Goal: Task Accomplishment & Management: Manage account settings

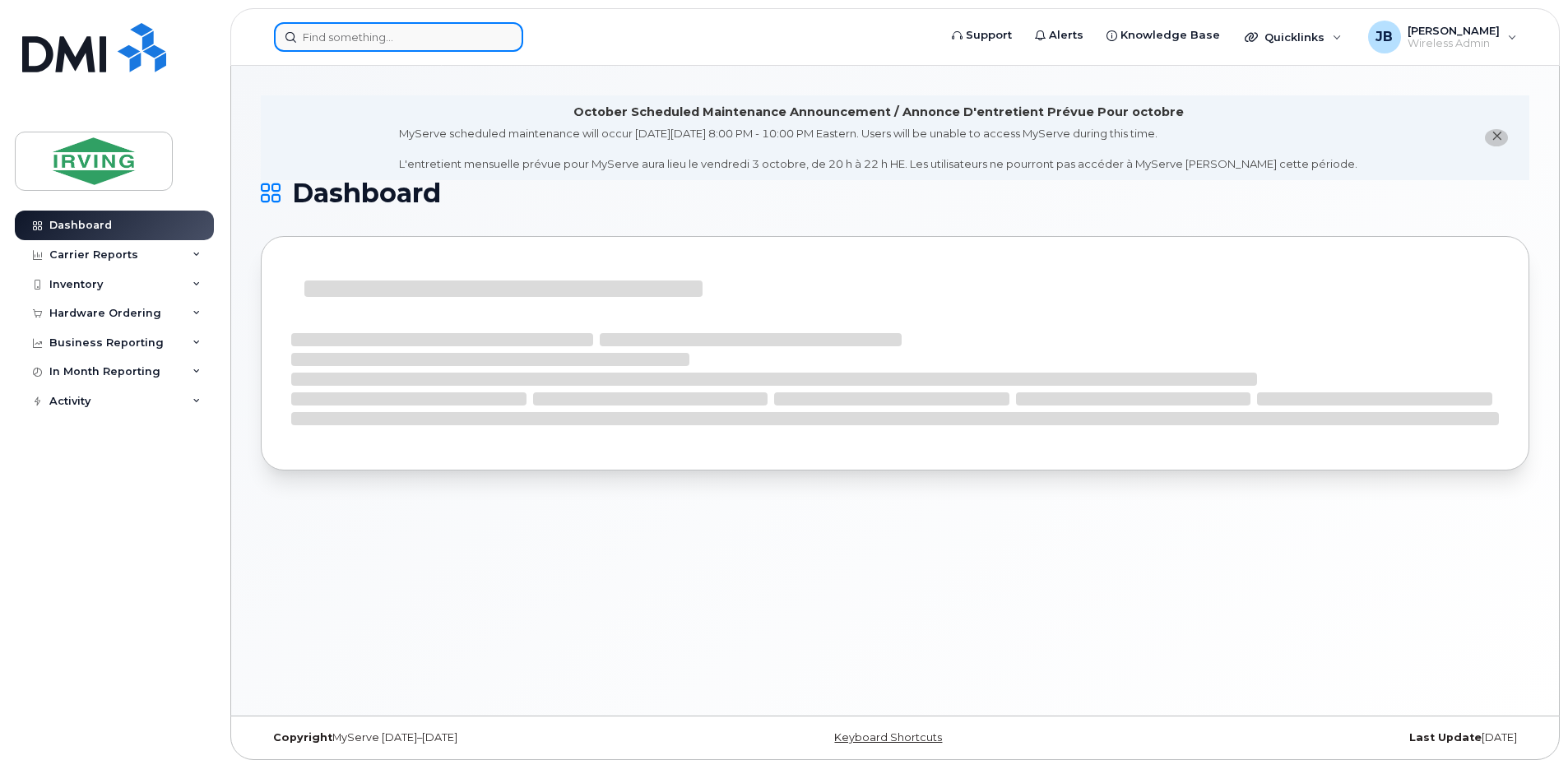
click at [309, 34] on input at bounding box center [398, 37] width 249 height 29
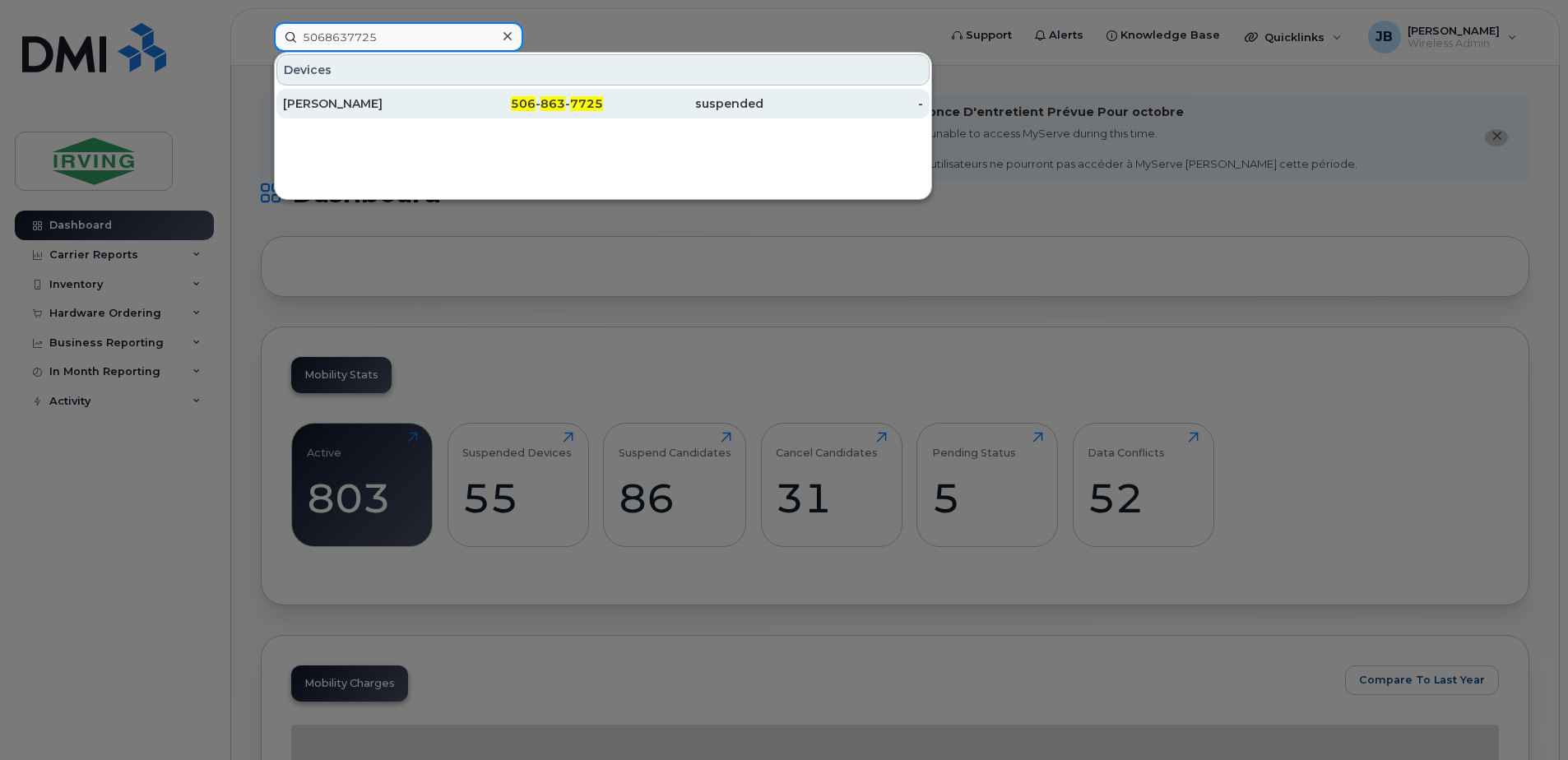
type input "5068637725"
click at [357, 106] on div "[PERSON_NAME]" at bounding box center [363, 104] width 160 height 17
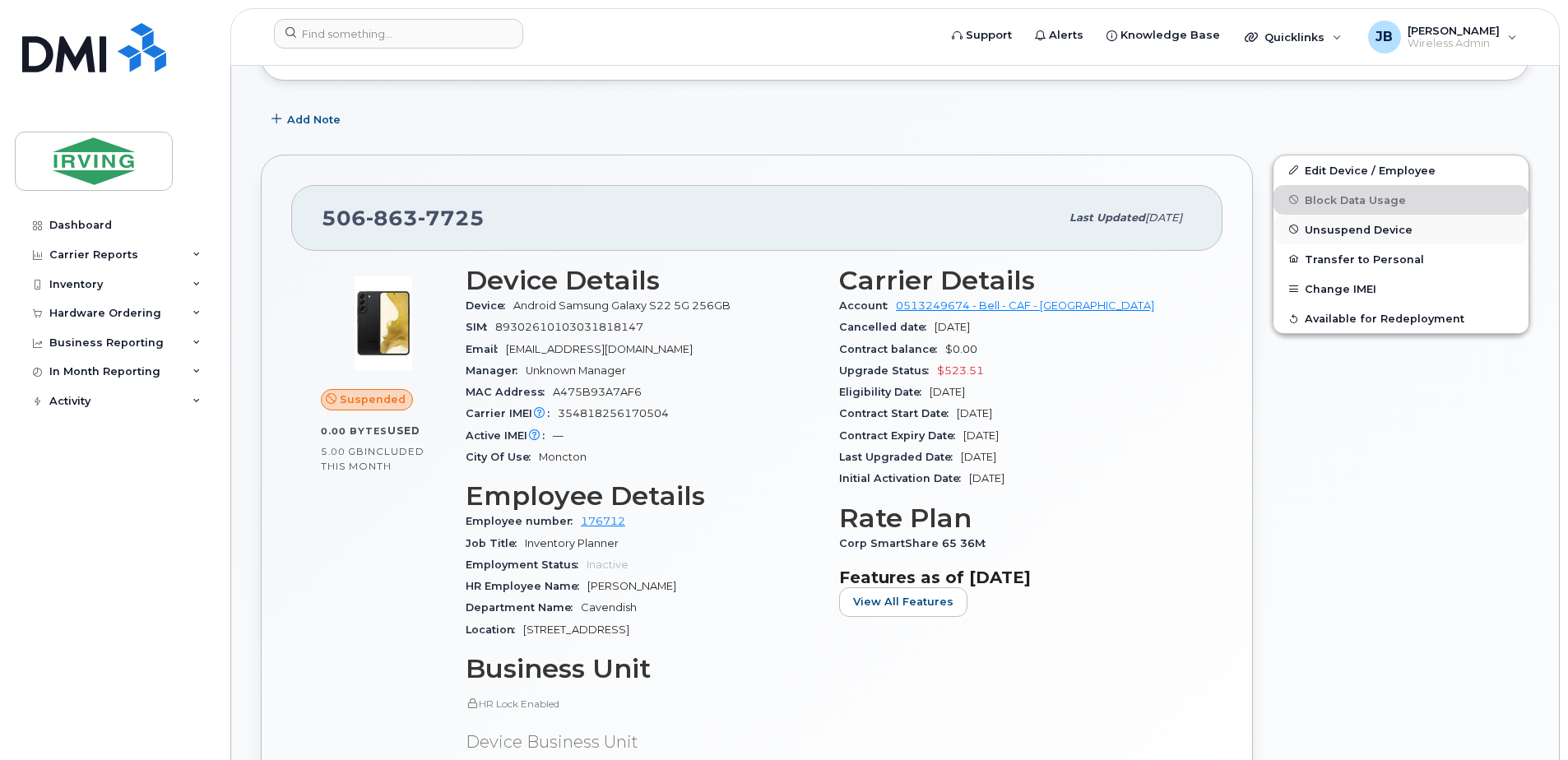
scroll to position [317, 0]
click at [1352, 228] on span "Unsuspend Device" at bounding box center [1359, 229] width 108 height 13
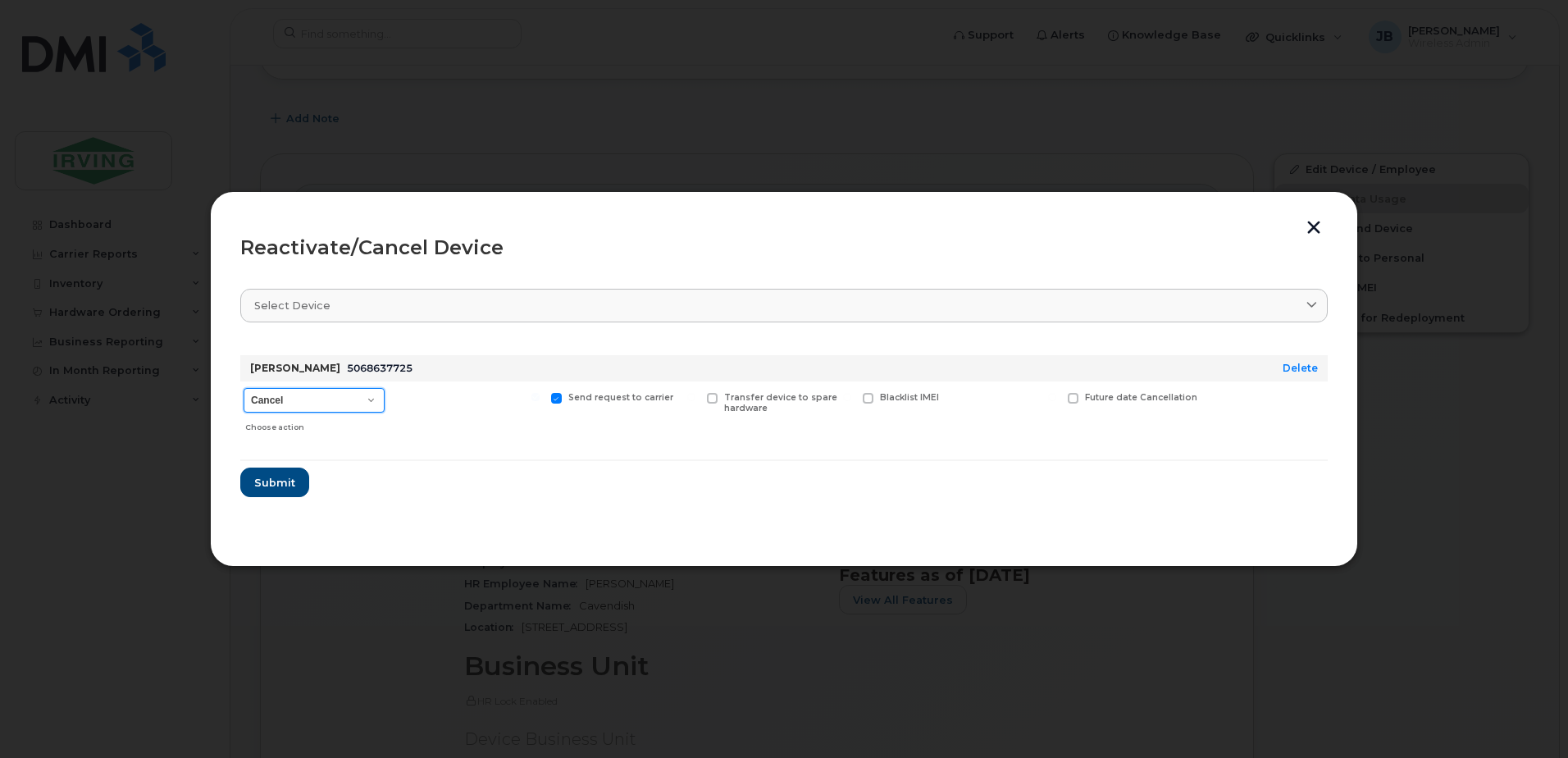
click at [369, 400] on select "Cancel Suspend - Extend Suspension Reactivate" at bounding box center [314, 400] width 141 height 24
select select "[object Object]"
click at [244, 388] on select "Cancel Suspend - Extend Suspension Reactivate" at bounding box center [314, 400] width 141 height 24
click at [972, 399] on span at bounding box center [970, 398] width 11 height 11
click at [954, 399] on input "New Username" at bounding box center [950, 397] width 8 height 8
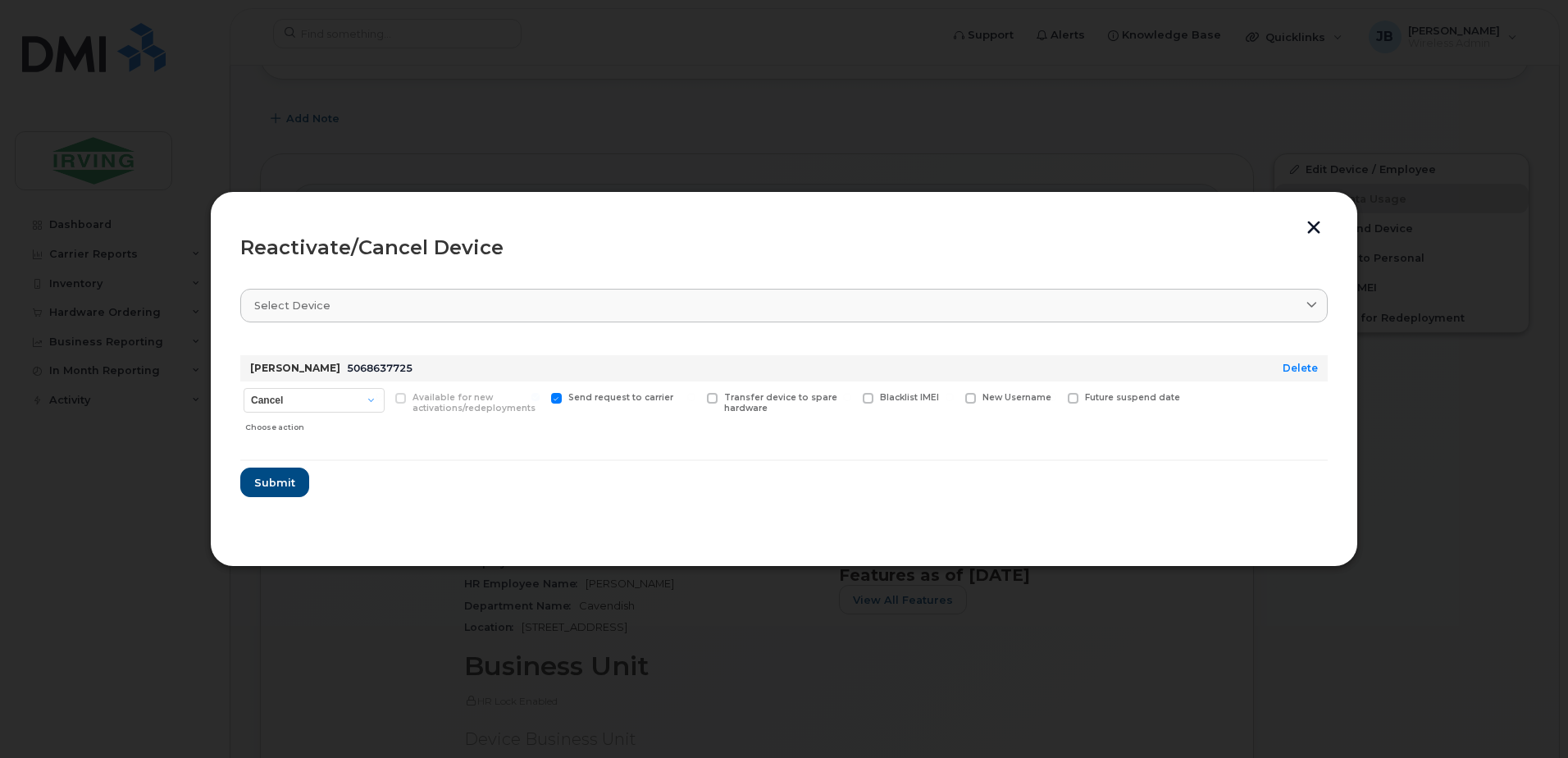
checkbox input "true"
click at [995, 421] on input "text" at bounding box center [1011, 423] width 92 height 29
type input "[PERSON_NAME]"
click at [281, 486] on span "Submit" at bounding box center [274, 488] width 41 height 16
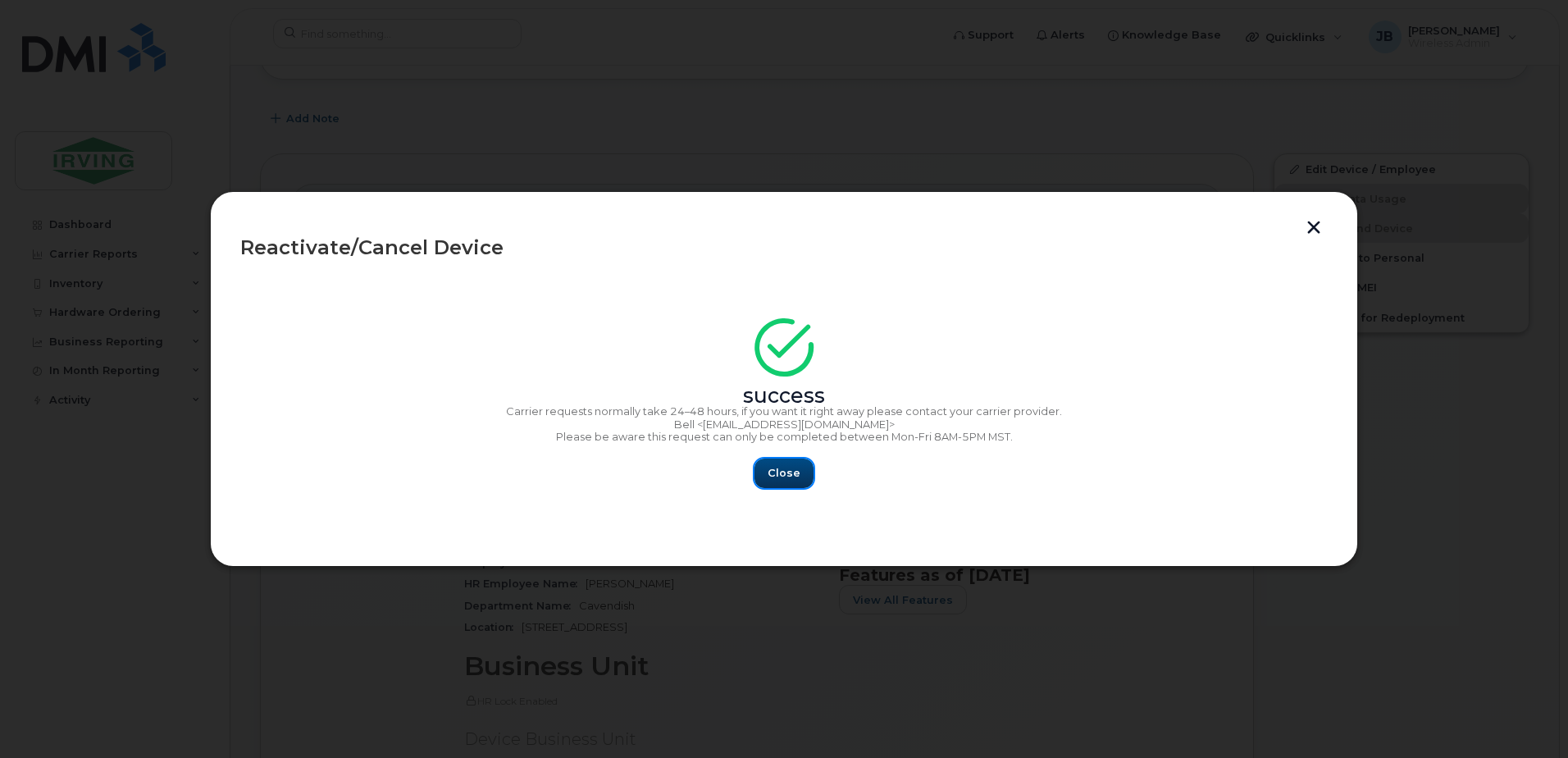
click at [788, 477] on span "Close" at bounding box center [784, 473] width 33 height 16
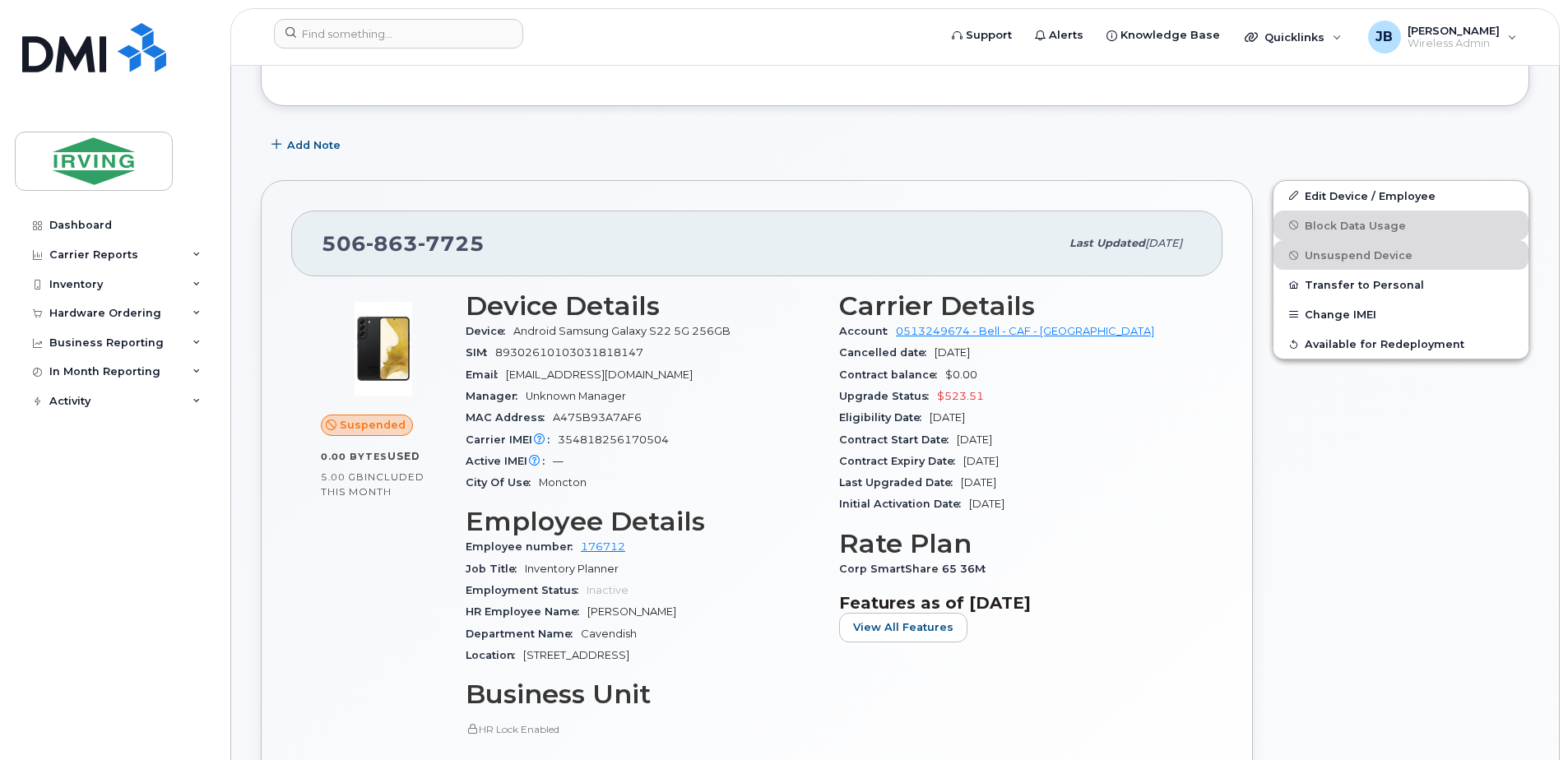
scroll to position [329, 0]
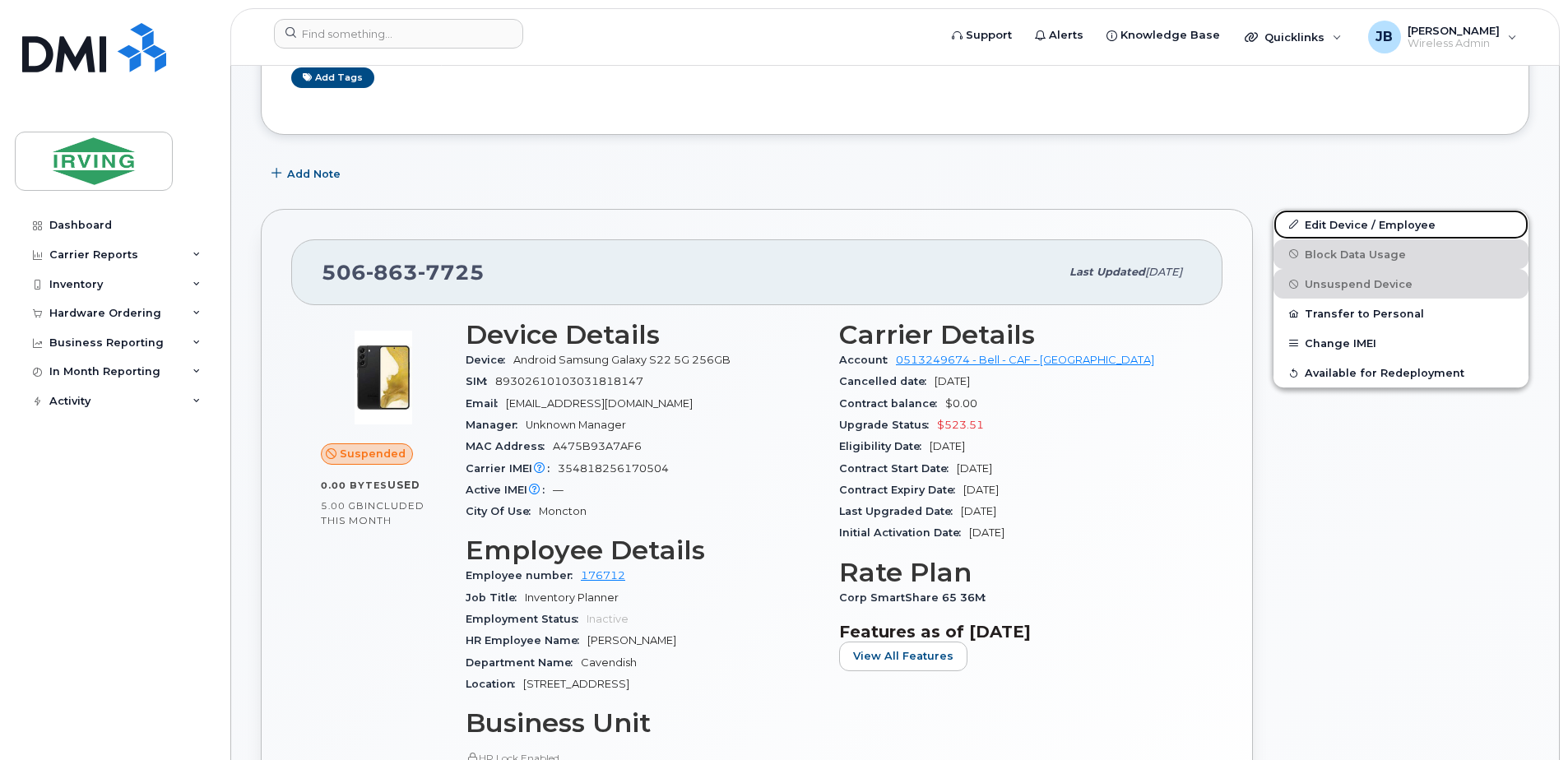
drag, startPoint x: 1366, startPoint y: 225, endPoint x: 667, endPoint y: 249, distance: 699.4
click at [1366, 225] on link "Edit Device / Employee" at bounding box center [1401, 224] width 255 height 29
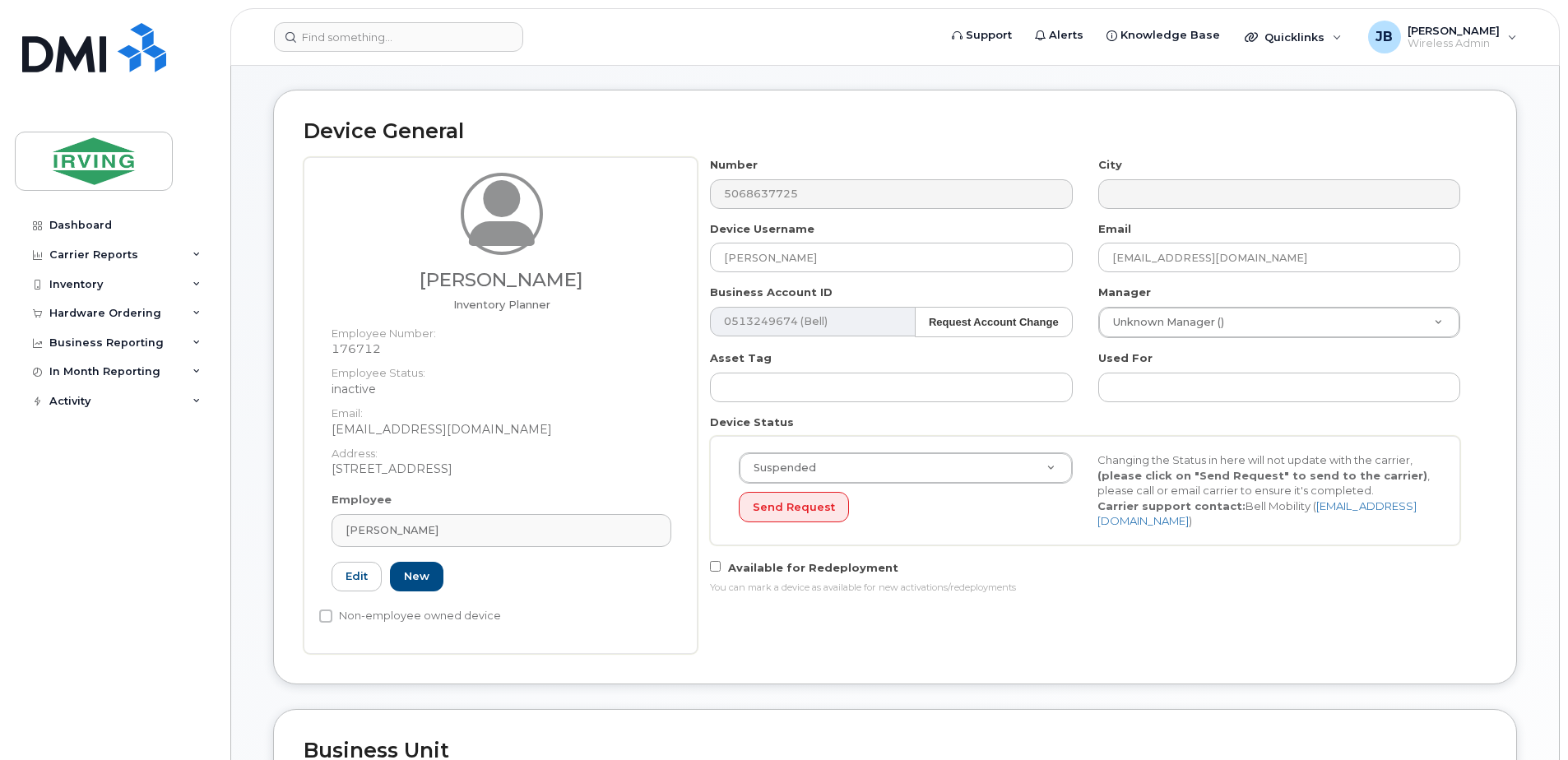
scroll to position [164, 0]
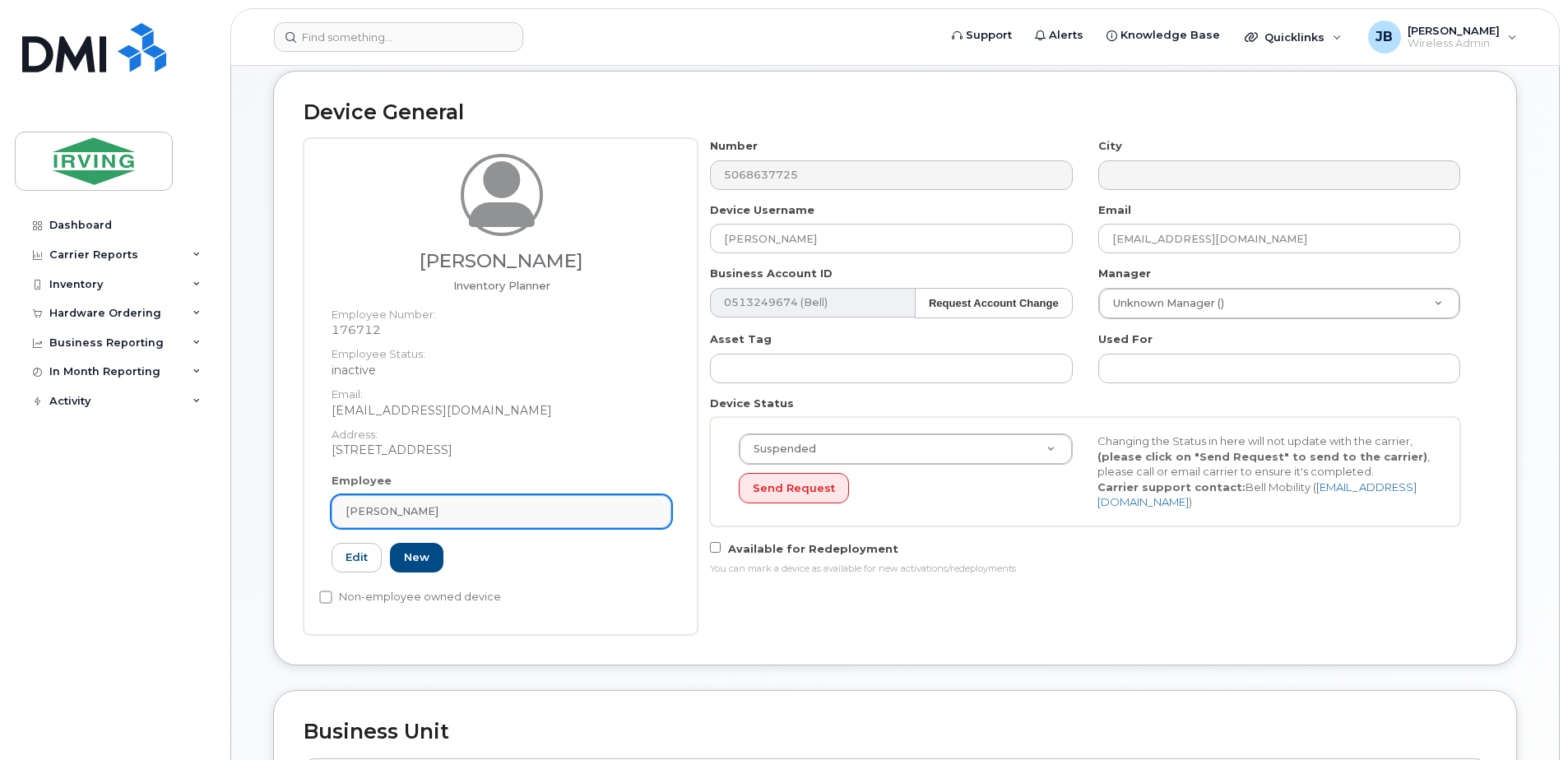
click at [462, 507] on div "[PERSON_NAME]" at bounding box center [501, 512] width 312 height 16
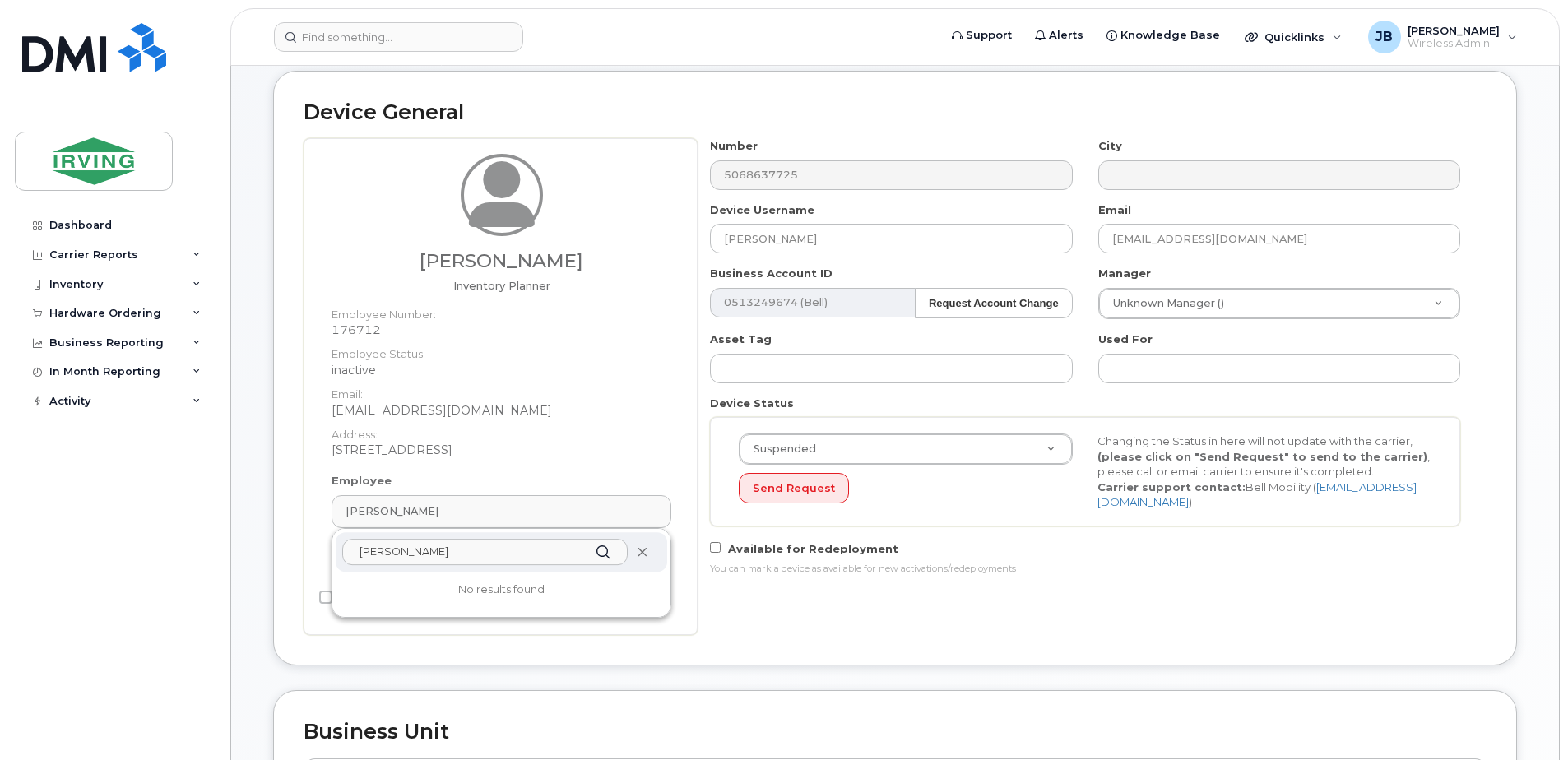
type input "luke russell"
click at [639, 551] on icon at bounding box center [642, 552] width 11 height 11
drag, startPoint x: 1322, startPoint y: 242, endPoint x: 1092, endPoint y: 227, distance: 230.5
click at [1096, 227] on div "Email guerroudj.omar@cavendishfarms.com" at bounding box center [1279, 228] width 387 height 52
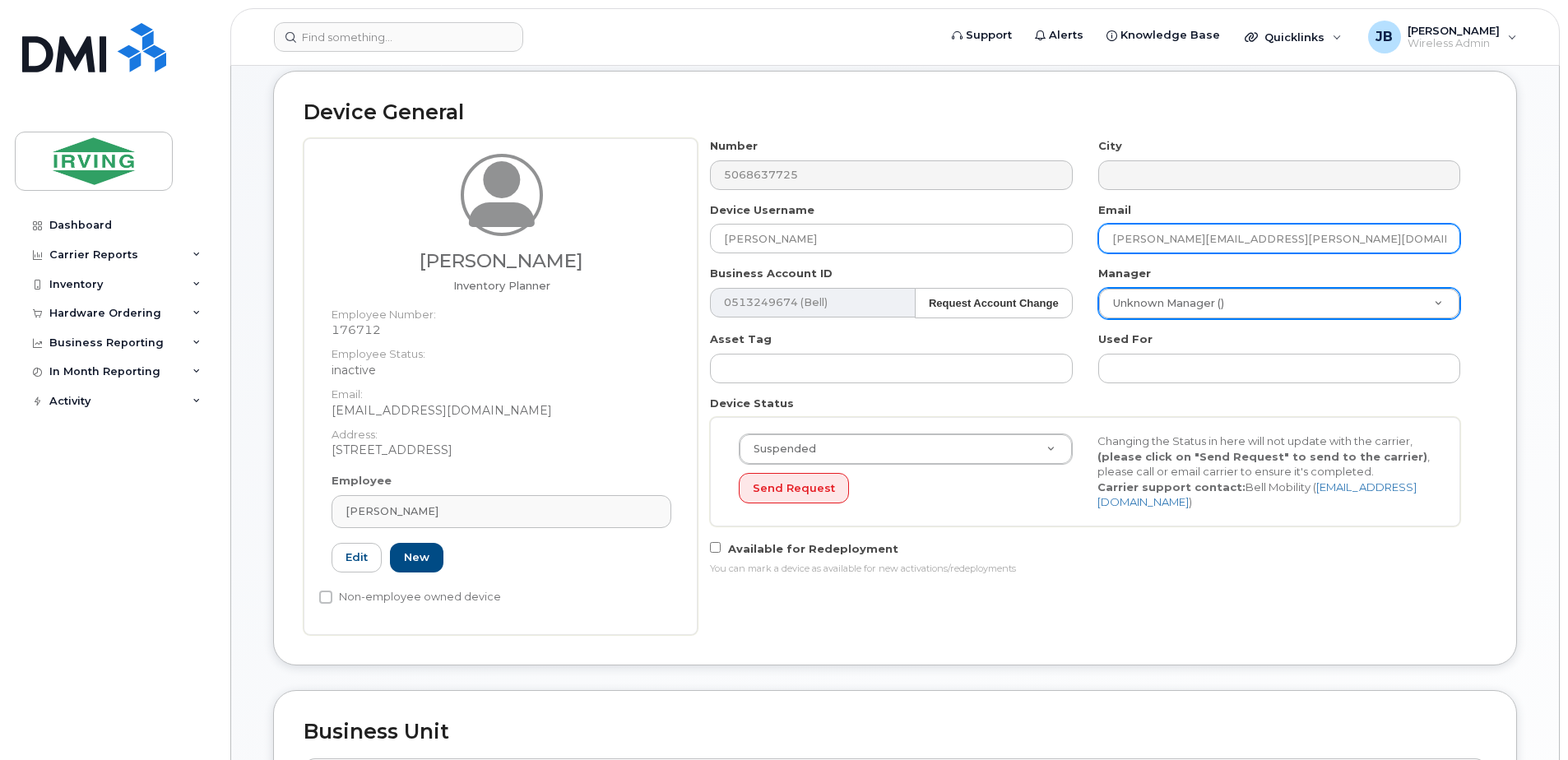
type input "[PERSON_NAME][EMAIL_ADDRESS][PERSON_NAME][DOMAIN_NAME]"
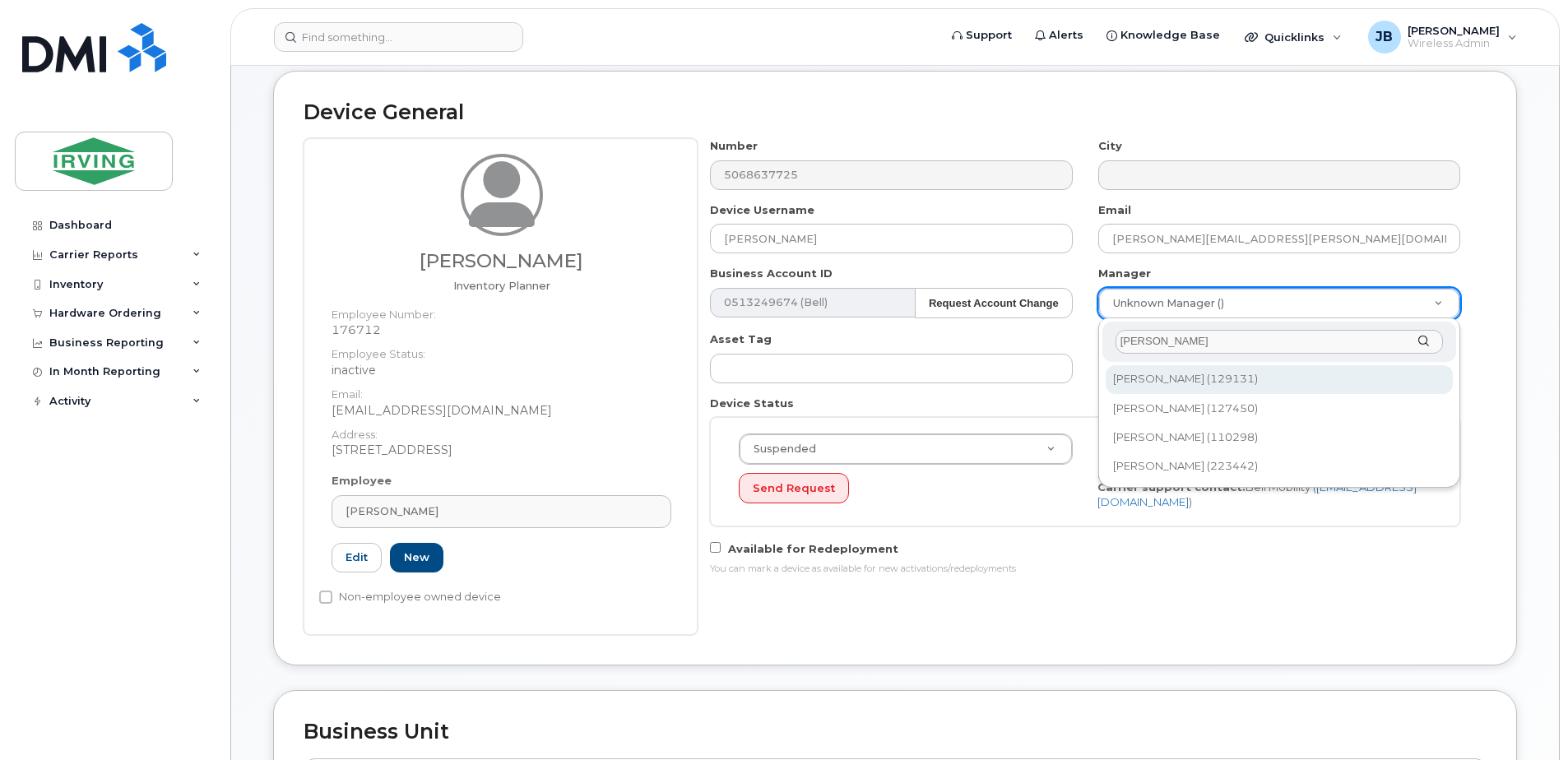
type input "gerard"
type input "1469248"
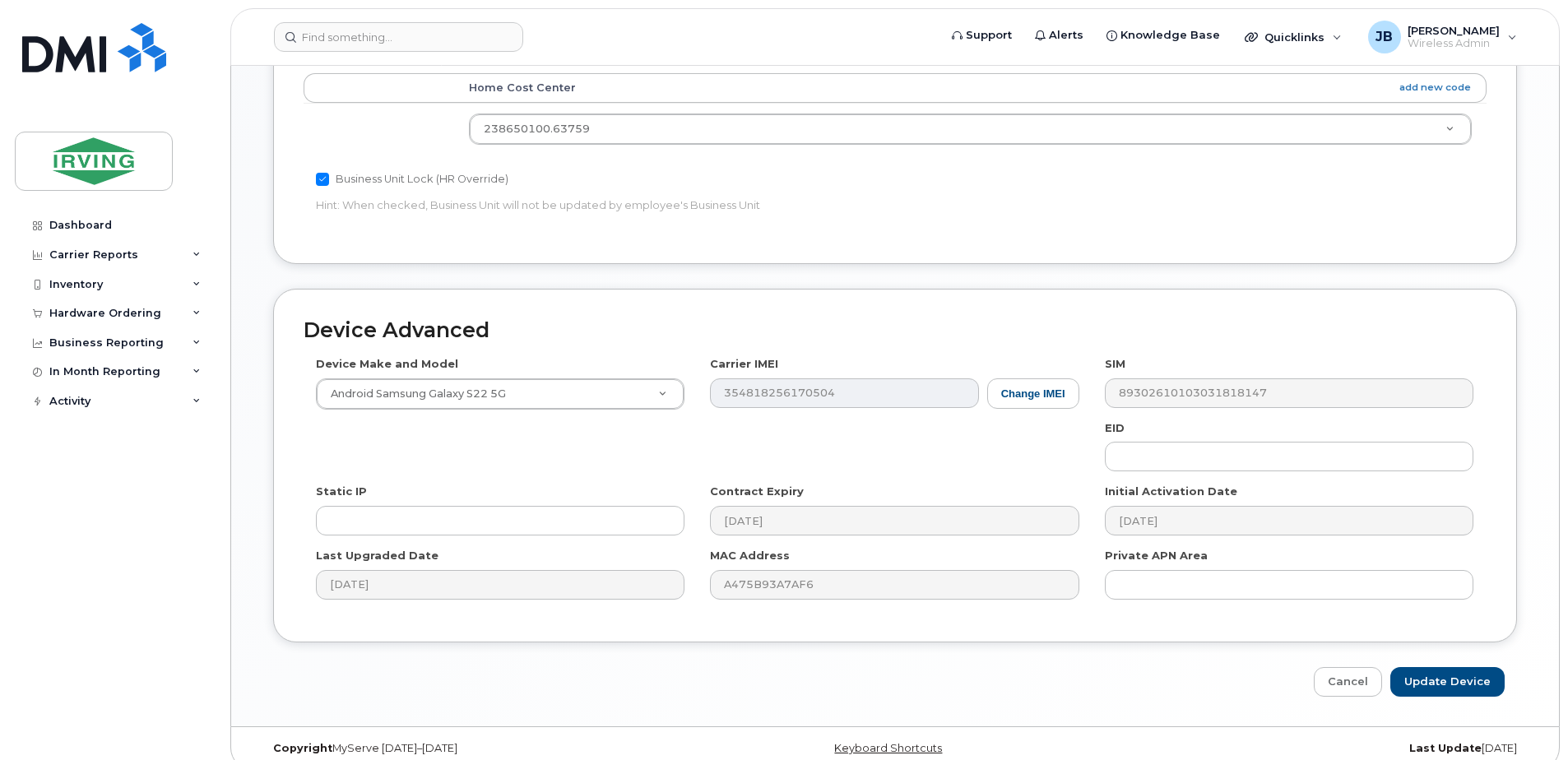
scroll to position [869, 0]
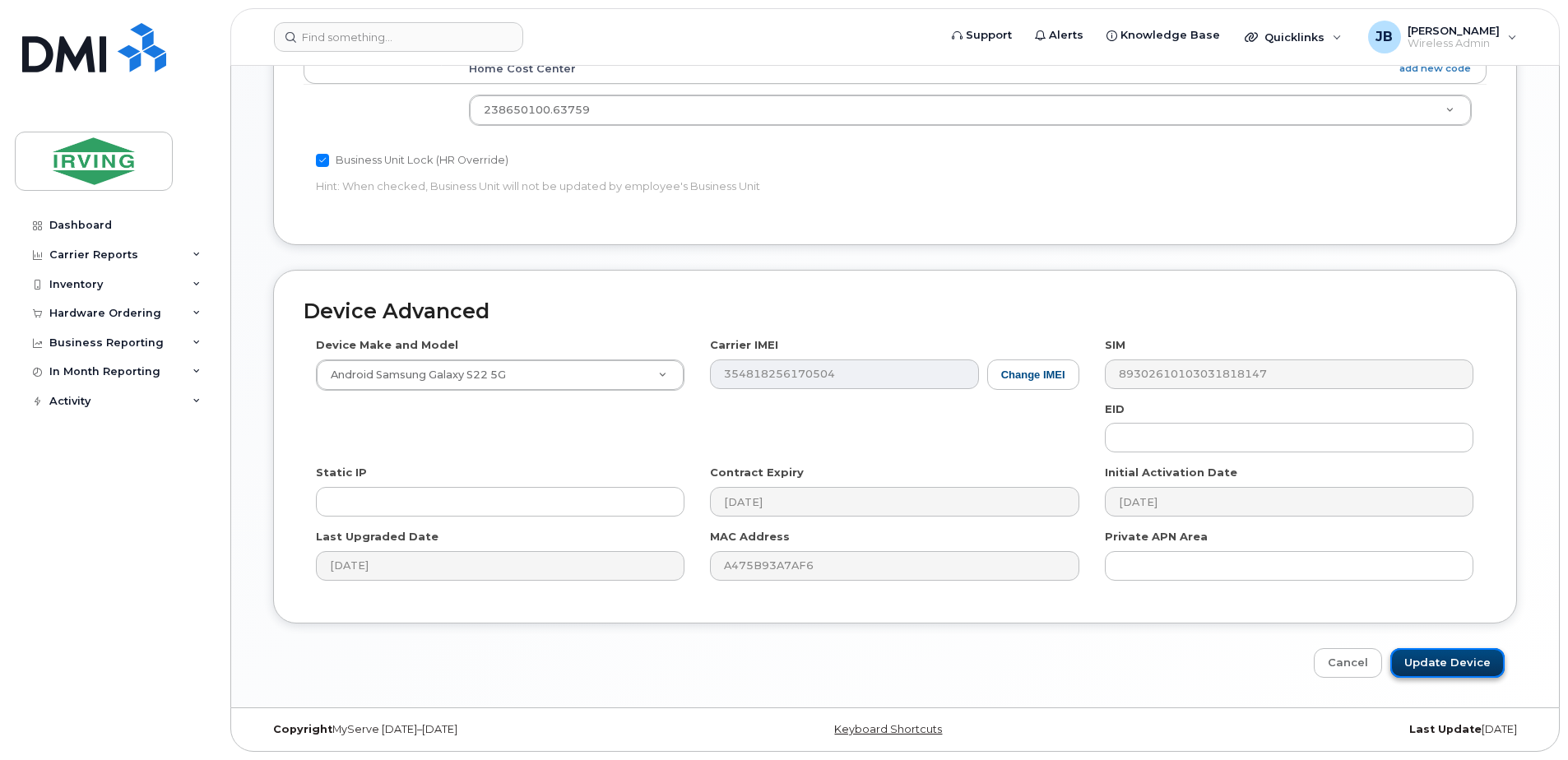
click at [1461, 660] on input "Update Device" at bounding box center [1447, 663] width 114 height 30
type input "Saving..."
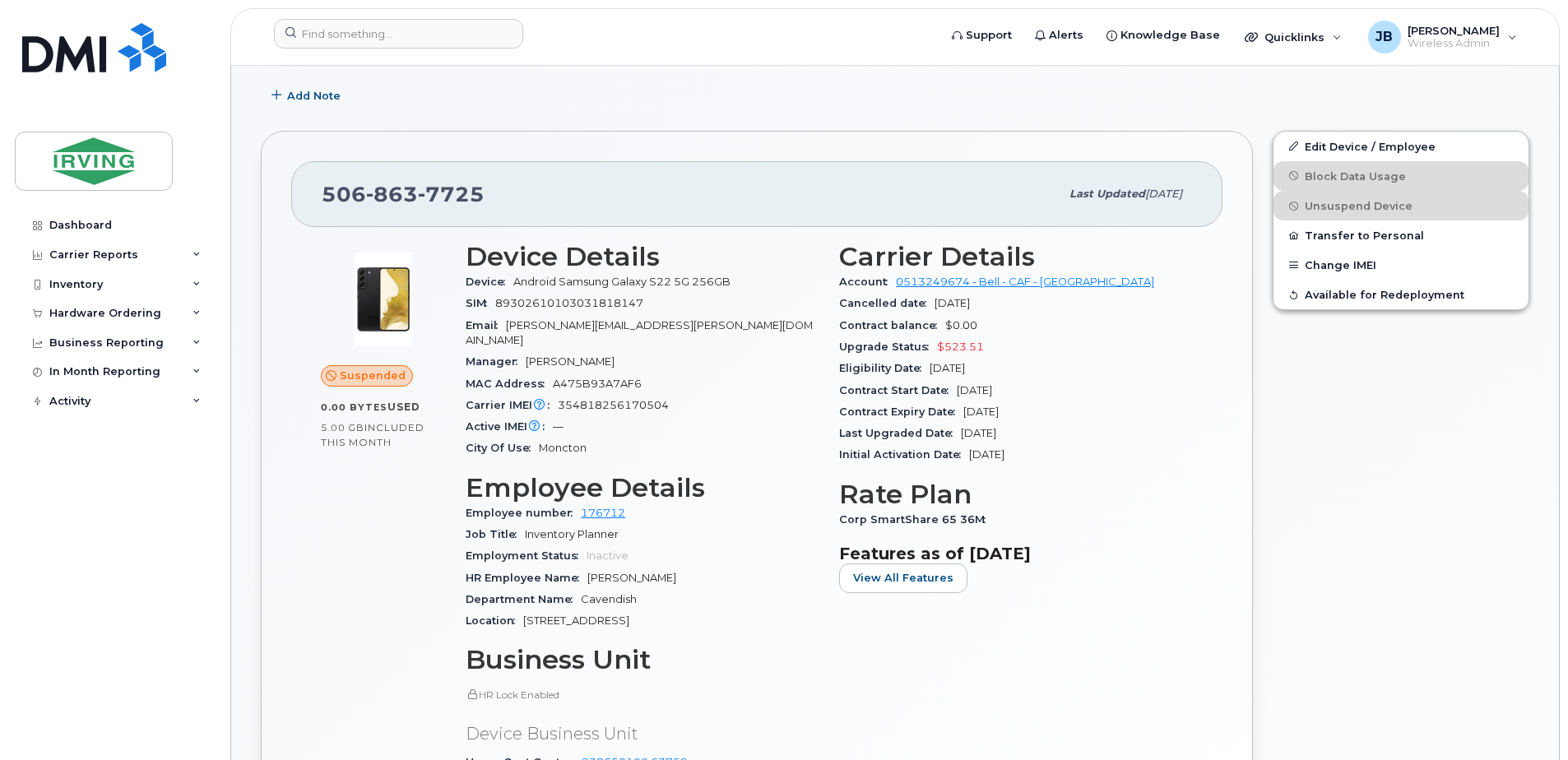
scroll to position [411, 0]
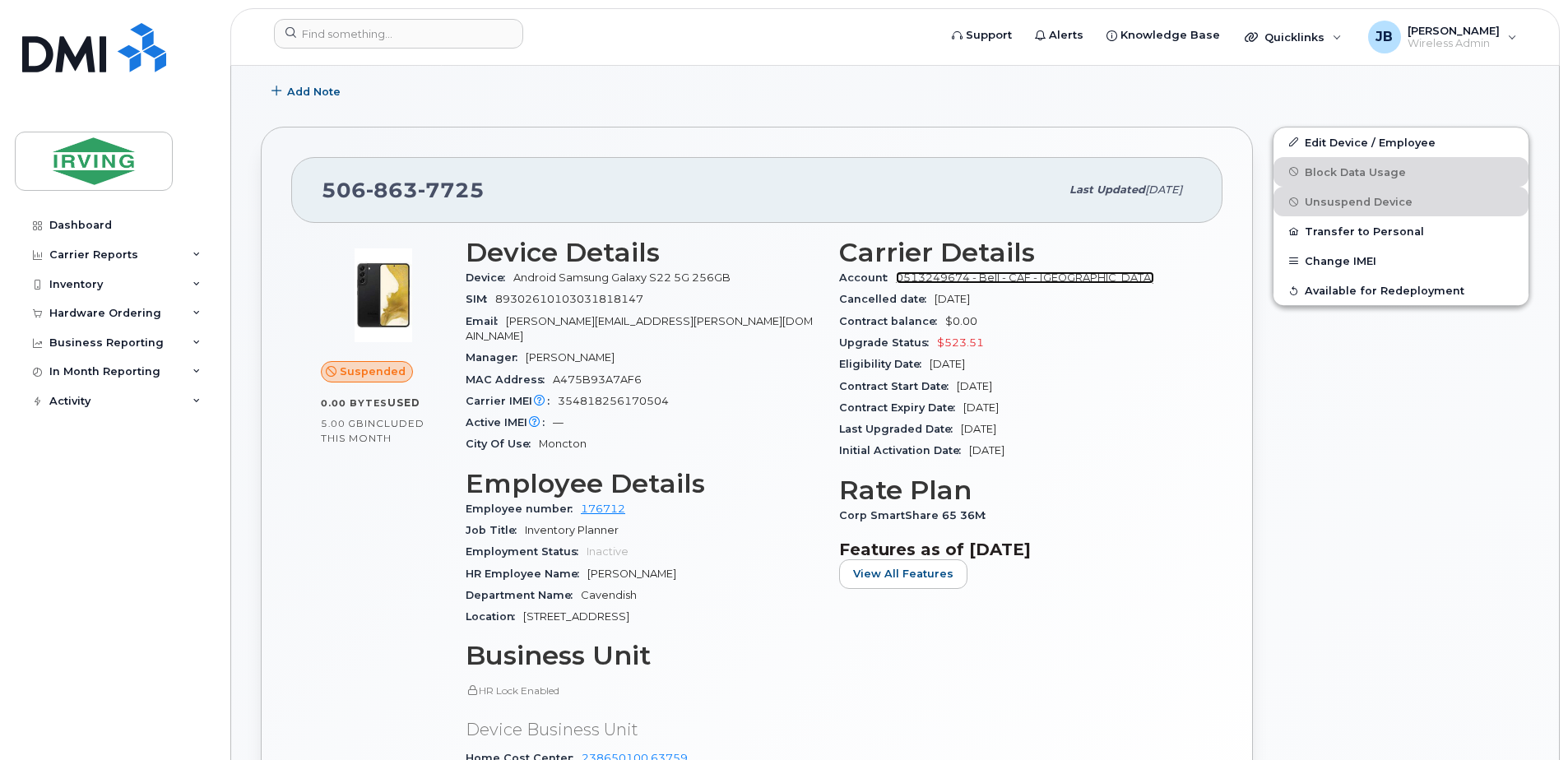
click at [1092, 280] on link "0513249674 - Bell - CAF - CAVENDISH FARMS" at bounding box center [1025, 278] width 258 height 13
